Goal: Transaction & Acquisition: Purchase product/service

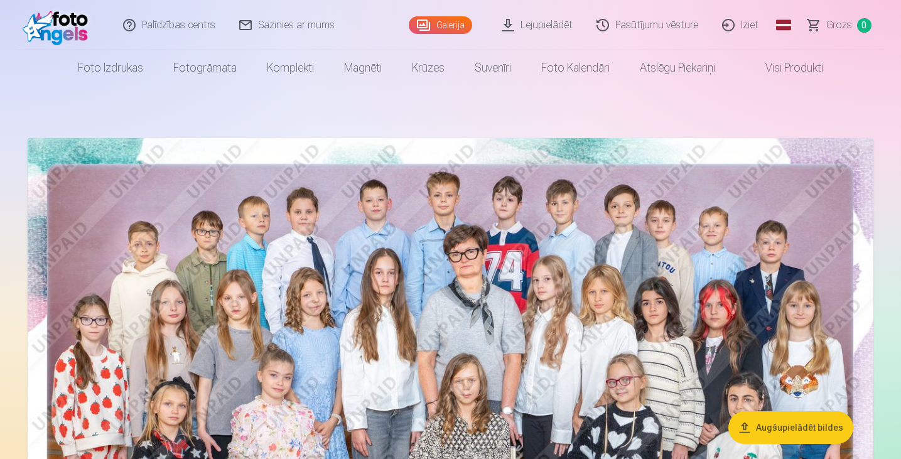
click at [556, 23] on link "Lejupielādēt" at bounding box center [537, 25] width 95 height 50
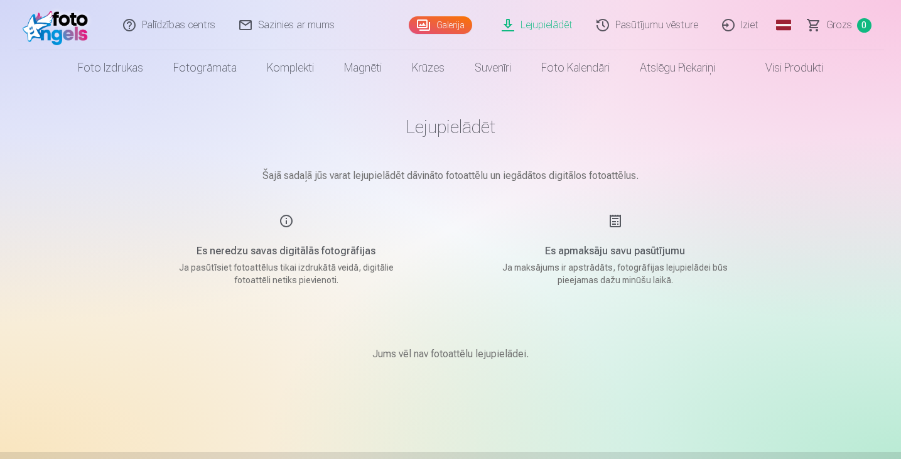
click at [441, 23] on link "Galerija" at bounding box center [440, 25] width 63 height 18
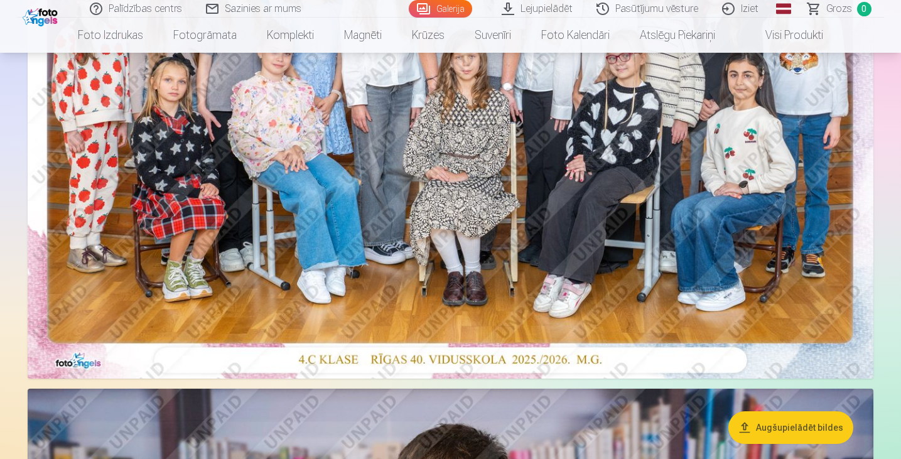
scroll to position [403, 0]
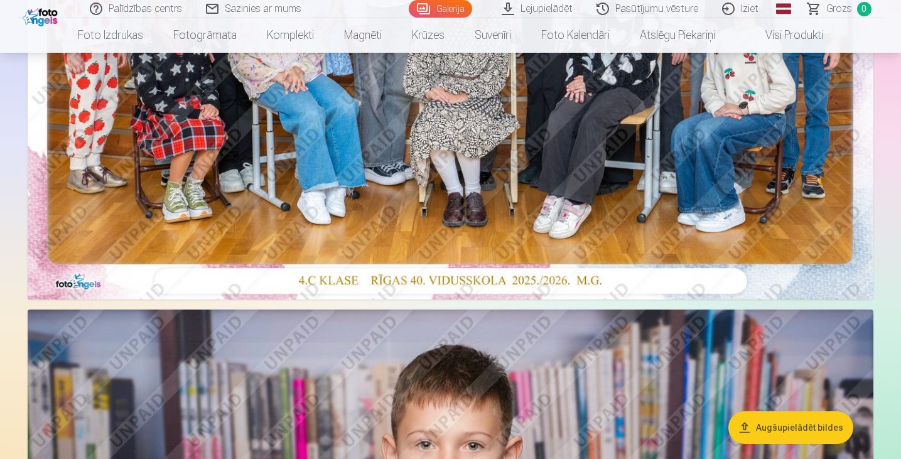
click at [468, 185] on img at bounding box center [451, 17] width 846 height 565
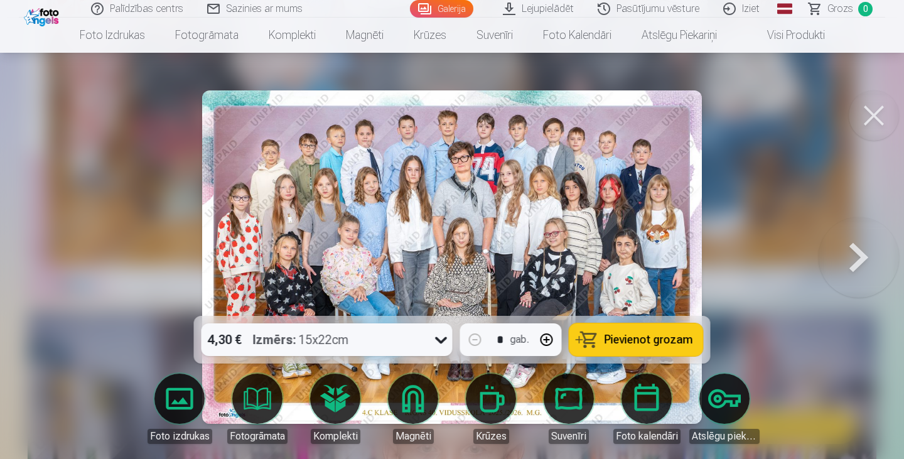
click at [419, 337] on div "4,30 € Izmērs : 15x22cm" at bounding box center [315, 339] width 227 height 33
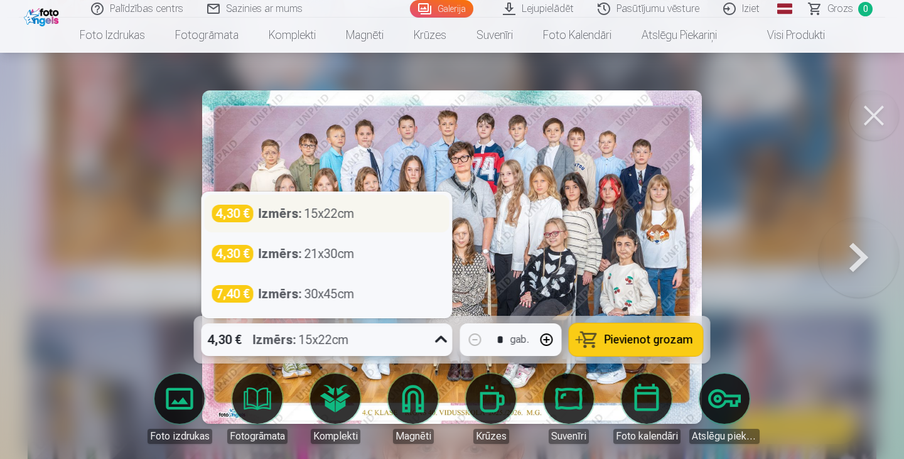
click at [381, 217] on div "4,30 € Izmērs : 15x22cm" at bounding box center [327, 214] width 230 height 18
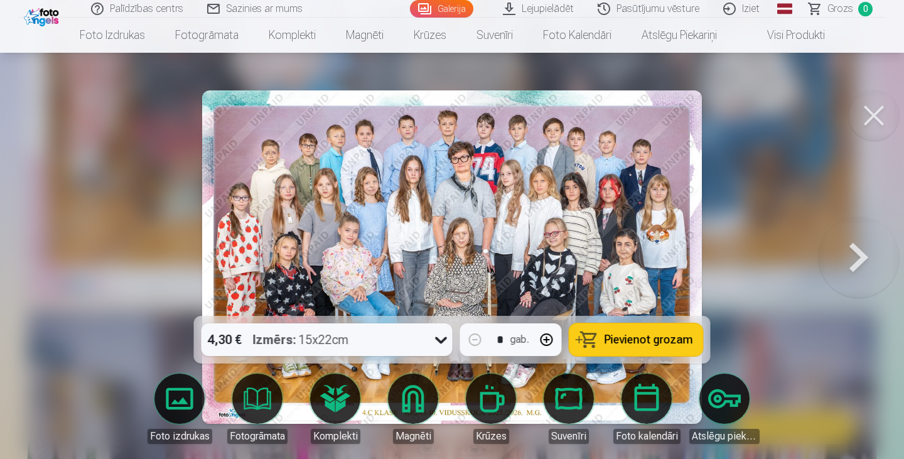
click at [602, 333] on button "Pievienot grozam" at bounding box center [637, 339] width 134 height 33
click at [852, 252] on button at bounding box center [859, 257] width 80 height 92
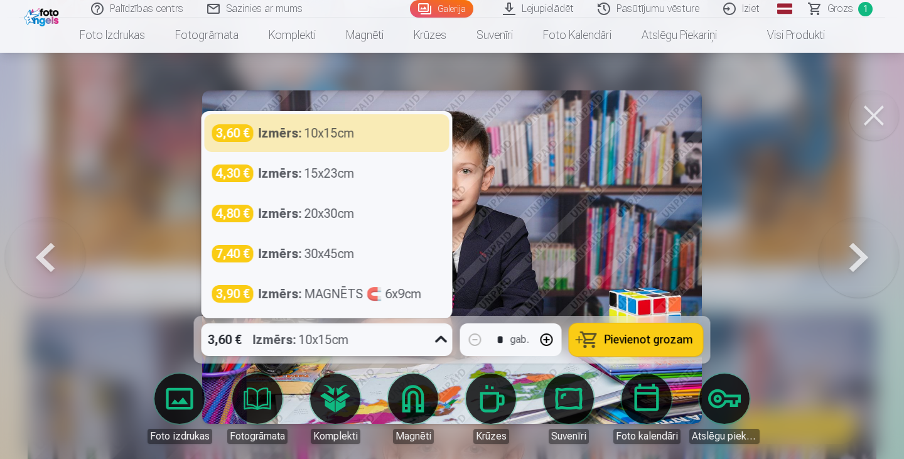
click at [416, 340] on div "3,60 € Izmērs : 10x15cm" at bounding box center [315, 339] width 227 height 33
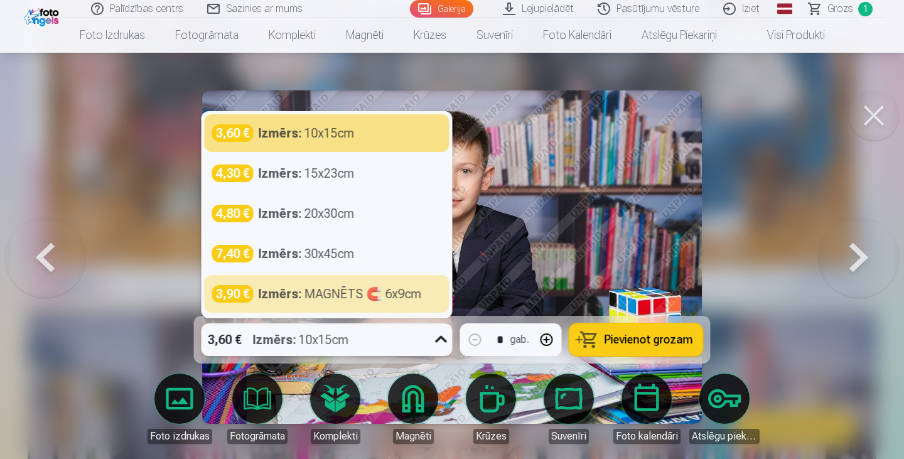
click at [862, 259] on button at bounding box center [859, 257] width 80 height 92
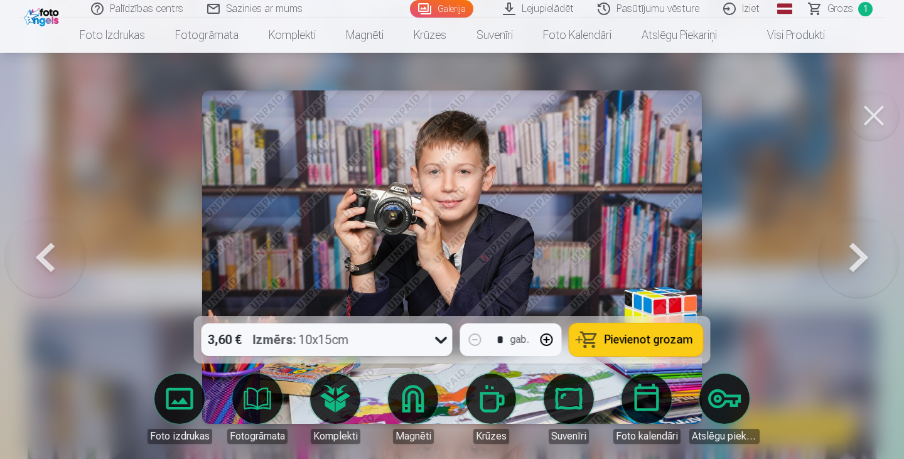
click at [862, 259] on button at bounding box center [859, 257] width 80 height 92
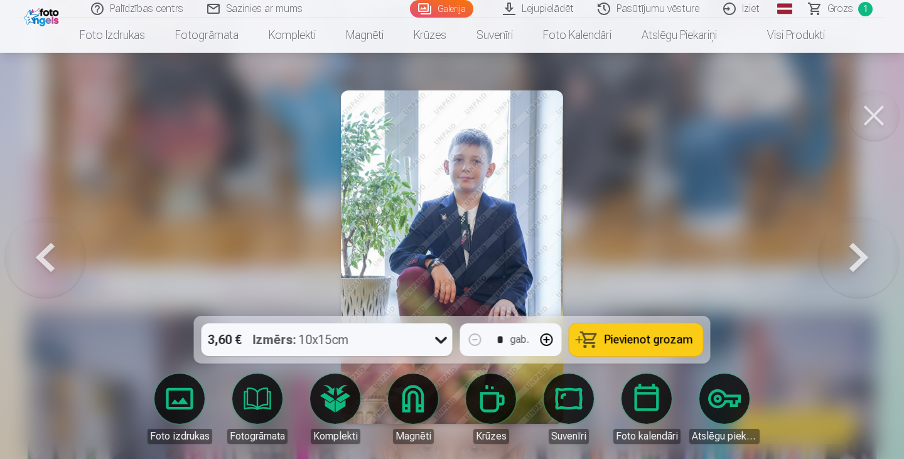
click at [862, 259] on button at bounding box center [859, 257] width 80 height 92
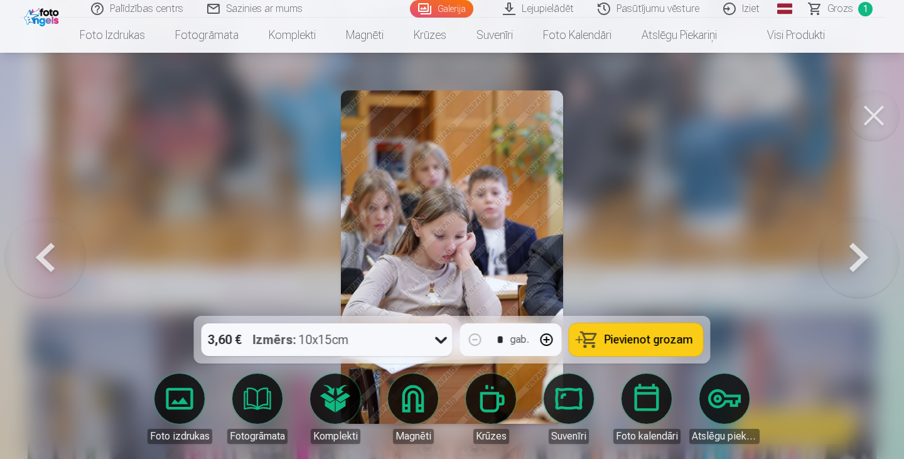
click at [862, 259] on button at bounding box center [859, 257] width 80 height 92
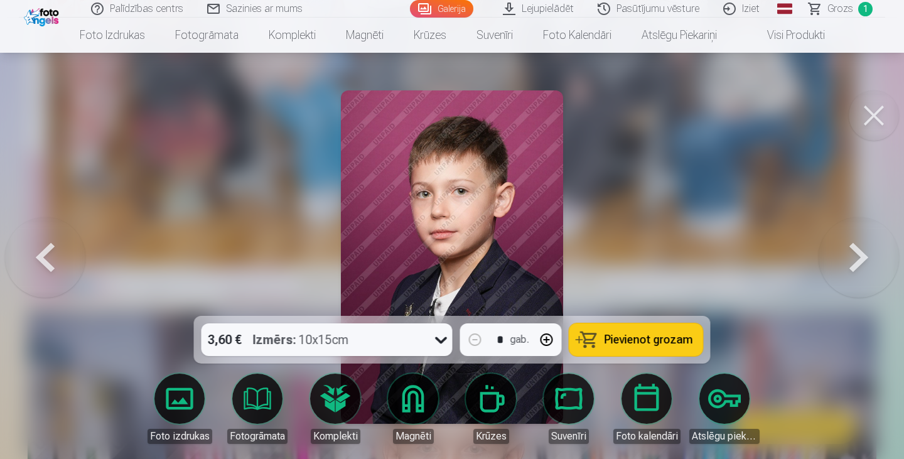
click at [862, 259] on button at bounding box center [859, 257] width 80 height 92
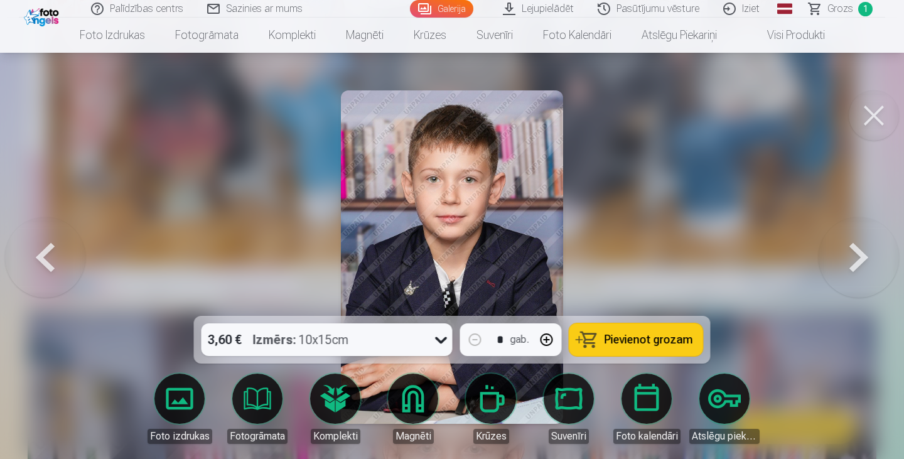
click at [862, 259] on button at bounding box center [859, 257] width 80 height 92
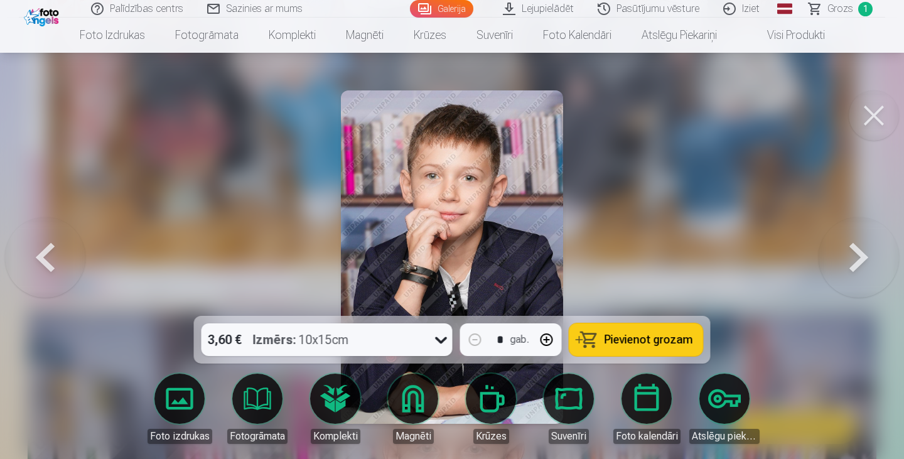
click at [862, 259] on button at bounding box center [859, 257] width 80 height 92
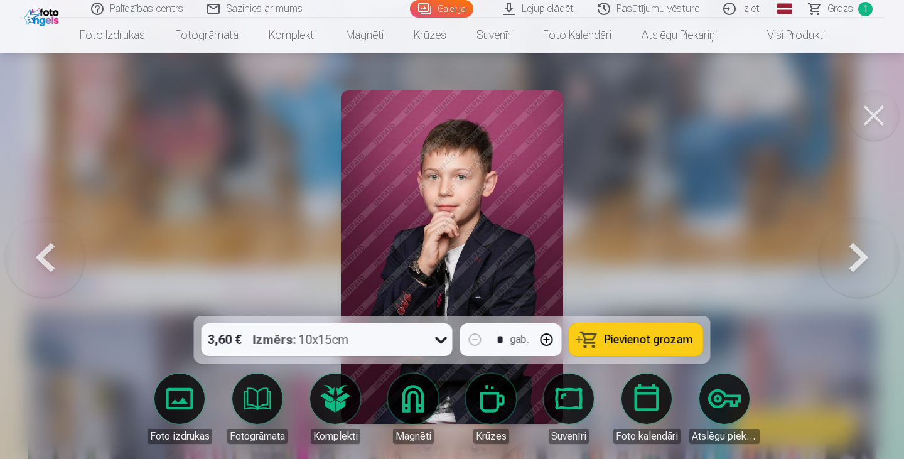
click at [875, 118] on button at bounding box center [874, 115] width 50 height 50
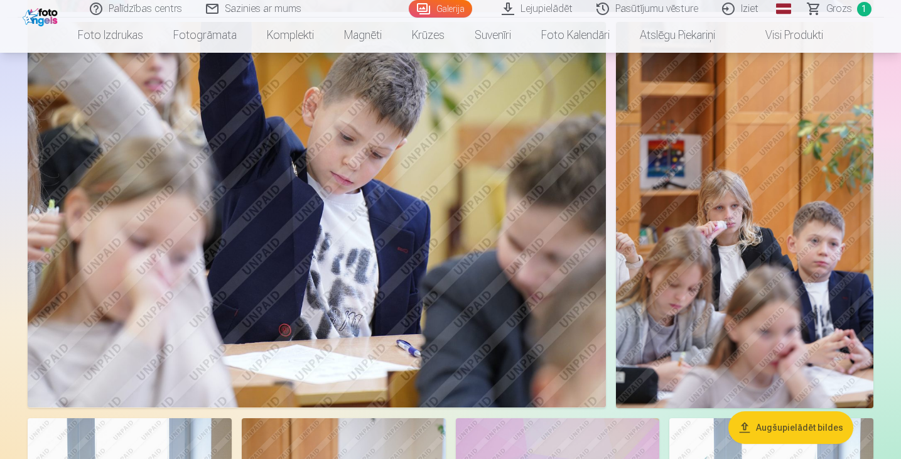
scroll to position [5193, 0]
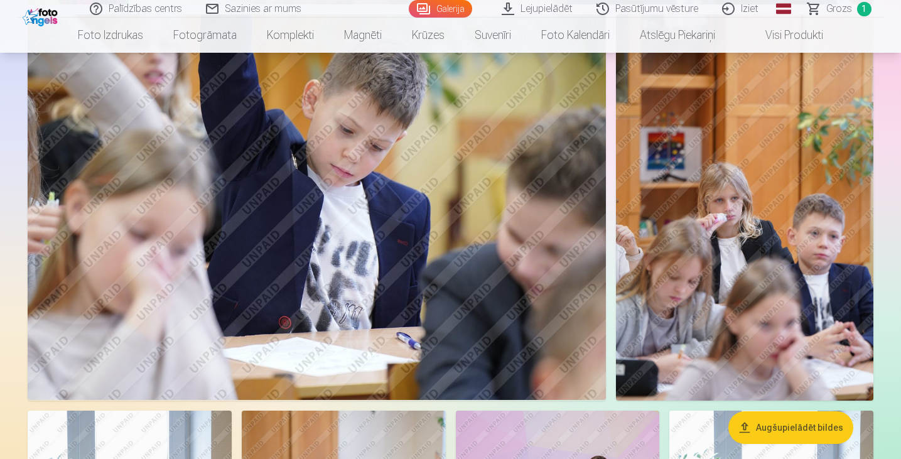
click at [491, 262] on img at bounding box center [317, 207] width 578 height 386
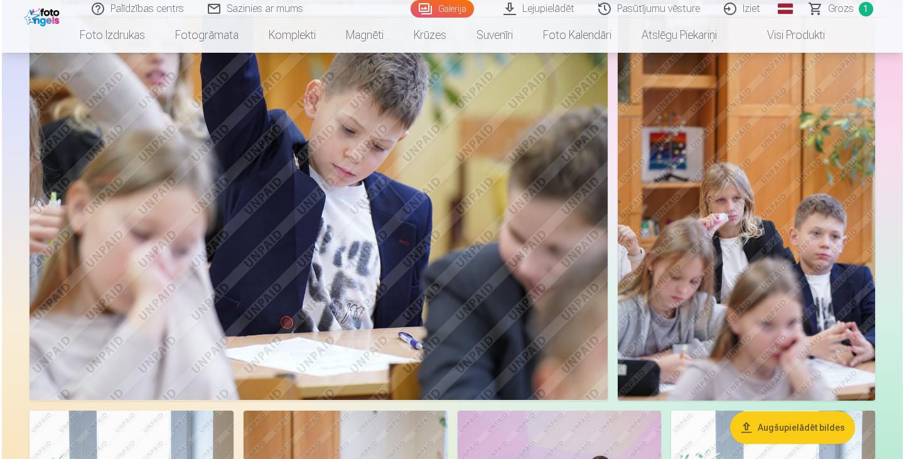
scroll to position [5209, 0]
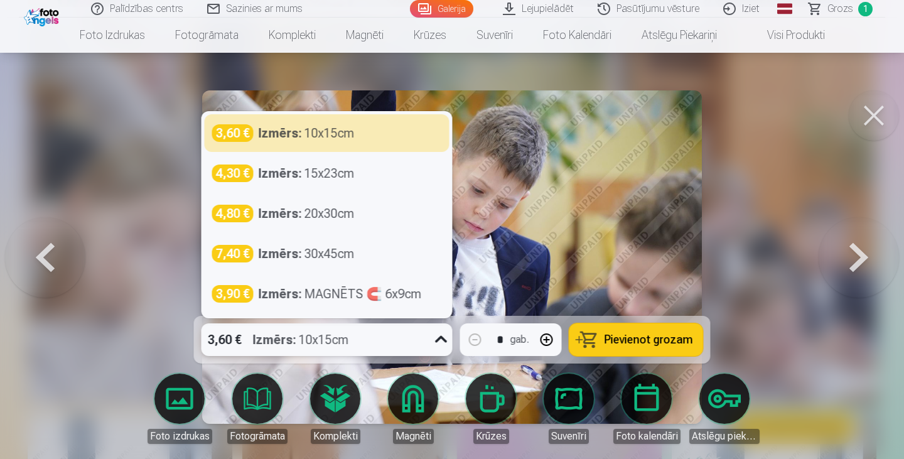
click at [437, 342] on icon at bounding box center [441, 340] width 20 height 20
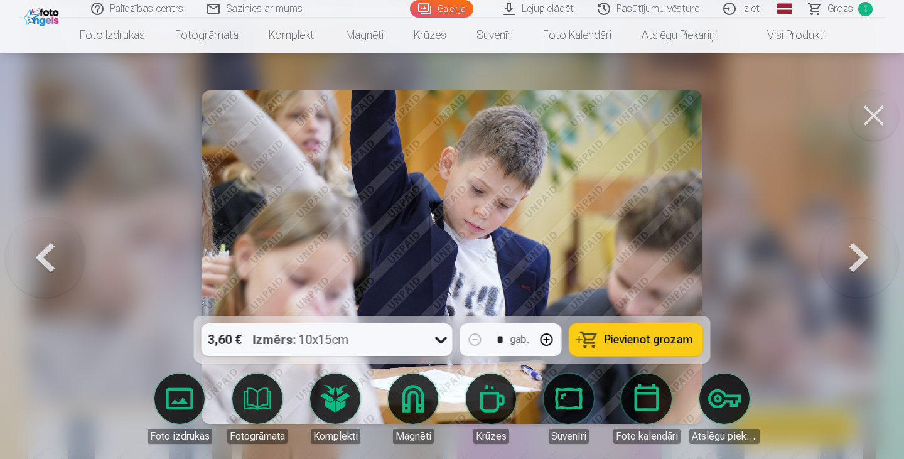
click at [784, 165] on div at bounding box center [452, 229] width 904 height 459
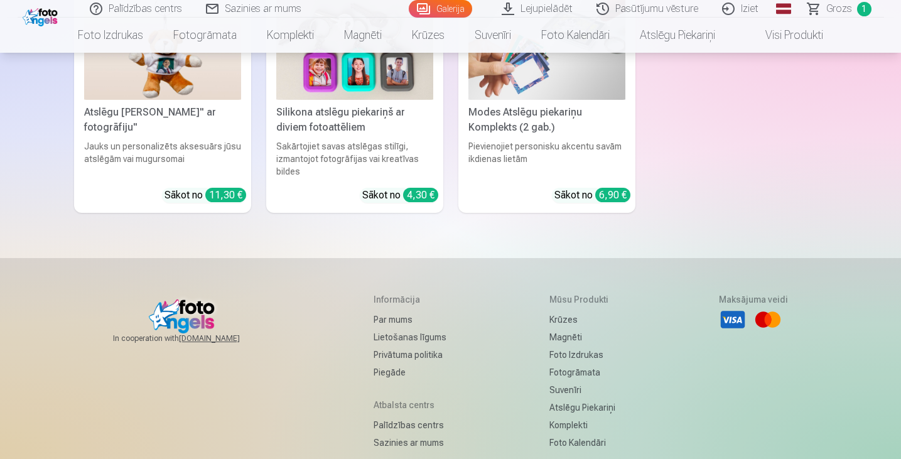
scroll to position [9838, 0]
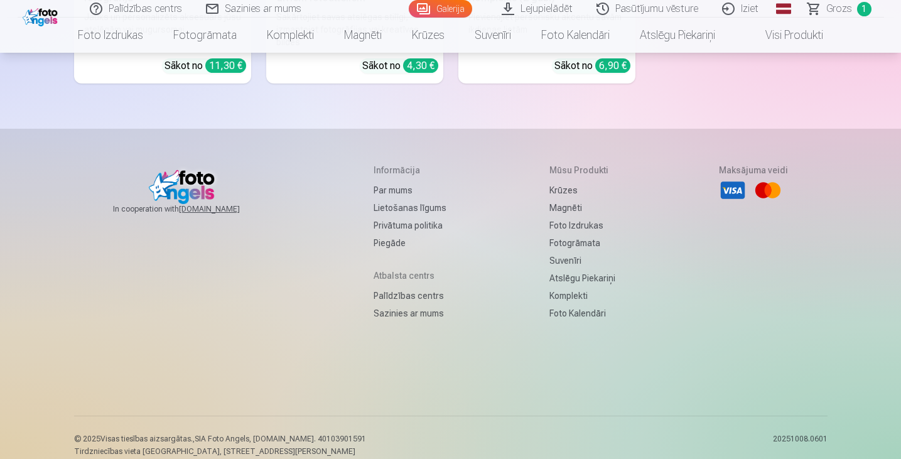
click at [399, 305] on link "Sazinies ar mums" at bounding box center [410, 314] width 73 height 18
